Goal: Task Accomplishment & Management: Complete application form

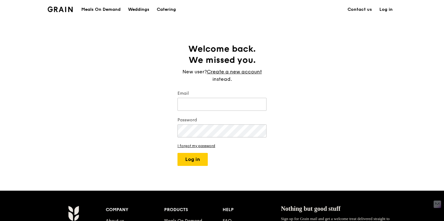
click at [158, 55] on div "Welcome back. We missed you. New user? Create a new account instead. Email Pass…" at bounding box center [222, 104] width 444 height 122
click at [256, 72] on link "Create a new account" at bounding box center [234, 71] width 55 height 7
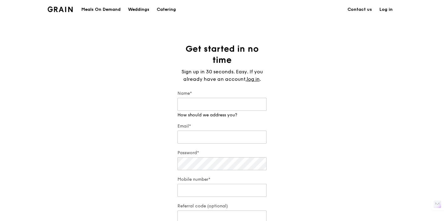
type input "Merit"
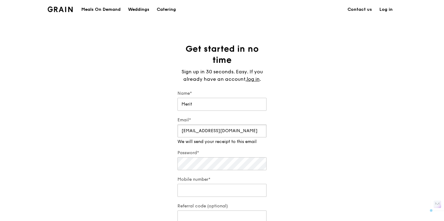
drag, startPoint x: 216, startPoint y: 130, endPoint x: 196, endPoint y: 129, distance: 19.8
click at [196, 129] on input "[EMAIL_ADDRESS][DOMAIN_NAME]" at bounding box center [221, 130] width 89 height 13
type input "[EMAIL_ADDRESS][DOMAIN_NAME]"
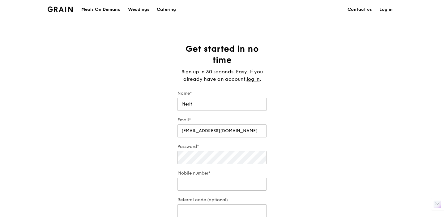
click at [276, 148] on div "Get started in no time Sign up in 30 seconds. Easy. If you already have an acco…" at bounding box center [222, 139] width 444 height 193
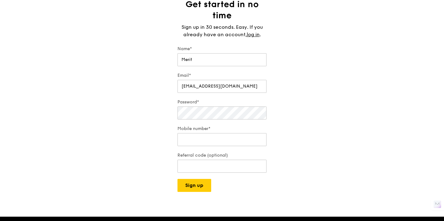
scroll to position [47, 0]
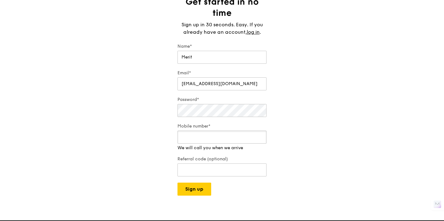
click at [232, 133] on input "Mobile number*" at bounding box center [221, 136] width 89 height 13
paste input "88179208"
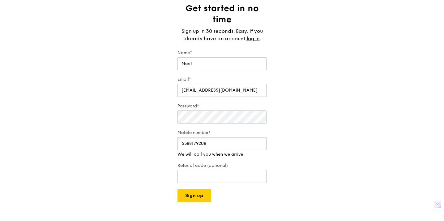
scroll to position [44, 0]
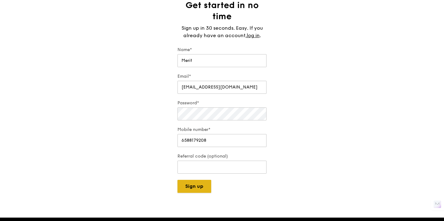
click at [200, 191] on button "Sign up" at bounding box center [194, 185] width 34 height 13
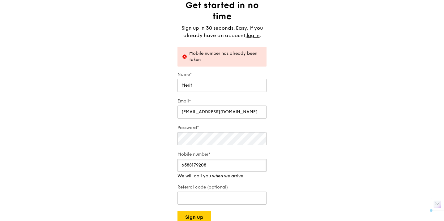
drag, startPoint x: 230, startPoint y: 166, endPoint x: 190, endPoint y: 162, distance: 40.0
click at [190, 162] on input "6588179208" at bounding box center [221, 164] width 89 height 13
drag, startPoint x: 218, startPoint y: 164, endPoint x: 190, endPoint y: 162, distance: 27.8
click at [190, 162] on input "6588179208" at bounding box center [221, 164] width 89 height 13
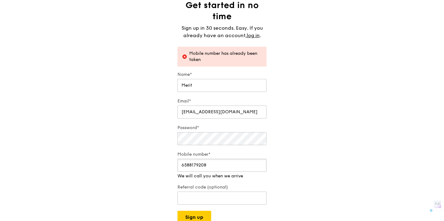
click at [190, 162] on input "6588179208" at bounding box center [221, 164] width 89 height 13
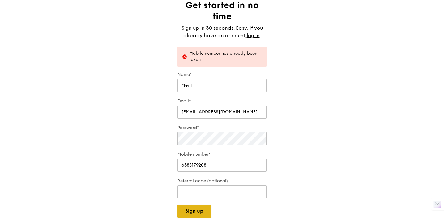
click at [205, 217] on div "Grain logo Meals On Demand Weddings Catering Contact us Log in Get started in n…" at bounding box center [222, 184] width 444 height 457
click at [204, 211] on button "Sign up" at bounding box center [194, 210] width 34 height 13
click at [234, 163] on input "6588179208" at bounding box center [221, 164] width 89 height 13
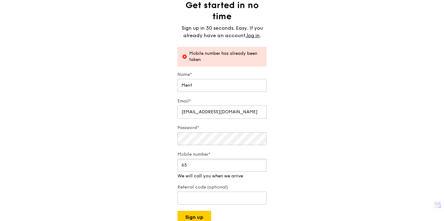
type input "6"
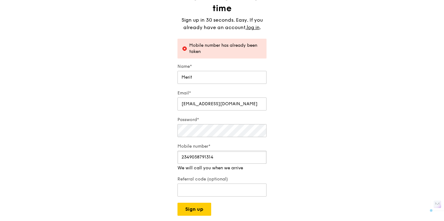
drag, startPoint x: 216, startPoint y: 156, endPoint x: 171, endPoint y: 154, distance: 45.2
click at [171, 154] on div "Get started in no time Sign up in 30 seconds. Easy. If you already have an acco…" at bounding box center [222, 104] width 444 height 224
paste input "6588179208"
type input "6588179208"
